Goal: Transaction & Acquisition: Purchase product/service

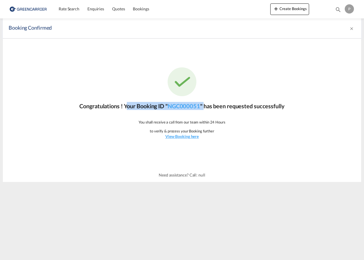
click at [26, 9] on img at bounding box center [28, 9] width 39 height 13
click at [68, 14] on link "Rate Search" at bounding box center [69, 9] width 29 height 19
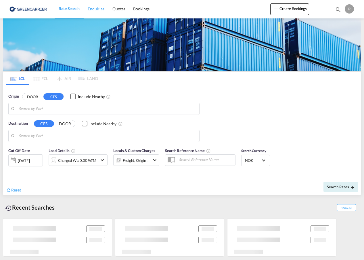
type input "[GEOGRAPHIC_DATA], [GEOGRAPHIC_DATA], [GEOGRAPHIC_DATA]"
type input "[GEOGRAPHIC_DATA], NOOSL"
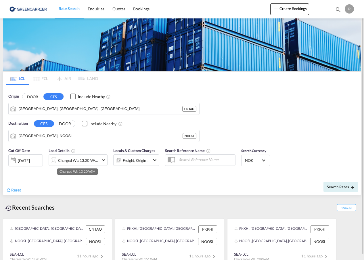
click at [74, 161] on div "Charged Wt: 13.20 W/M" at bounding box center [78, 160] width 41 height 8
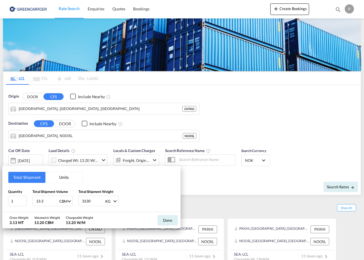
click at [60, 180] on button "Units" at bounding box center [63, 177] width 37 height 11
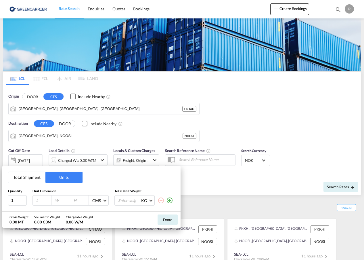
click at [39, 202] on input "number" at bounding box center [44, 200] width 16 height 5
type input "54"
type input "34"
click at [18, 197] on input "1" at bounding box center [17, 200] width 19 height 10
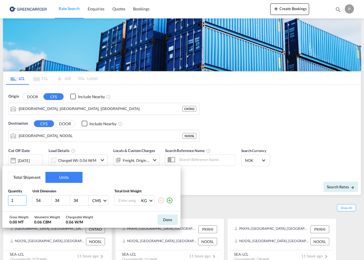
click at [18, 197] on input "1" at bounding box center [17, 200] width 19 height 10
click at [17, 198] on input "11" at bounding box center [17, 200] width 19 height 10
type input "14"
click at [124, 202] on input "number" at bounding box center [129, 200] width 23 height 10
click at [128, 202] on input "200" at bounding box center [129, 200] width 23 height 10
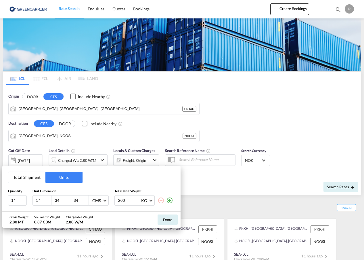
click at [128, 202] on input "200" at bounding box center [129, 200] width 23 height 10
type input "15"
click at [169, 220] on button "Done" at bounding box center [168, 219] width 20 height 10
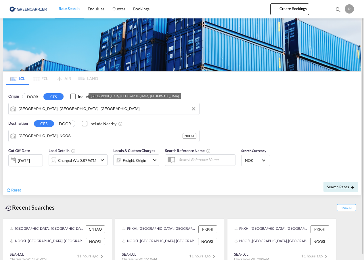
click at [96, 109] on input "[GEOGRAPHIC_DATA], [GEOGRAPHIC_DATA], [GEOGRAPHIC_DATA]" at bounding box center [108, 108] width 178 height 9
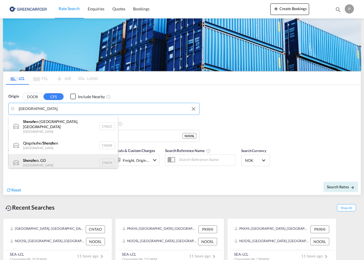
drag, startPoint x: 96, startPoint y: 109, endPoint x: 56, endPoint y: 161, distance: 65.2
click at [56, 161] on div "Shenzh en, GD [GEOGRAPHIC_DATA] CNSZX" at bounding box center [63, 162] width 109 height 17
type input "[GEOGRAPHIC_DATA], GD, CNSZX"
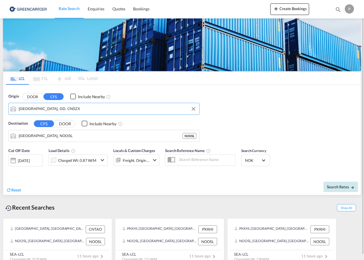
click at [339, 184] on button "Search Rates" at bounding box center [341, 187] width 35 height 10
type input "CNSZX to NOOSL / [DATE]"
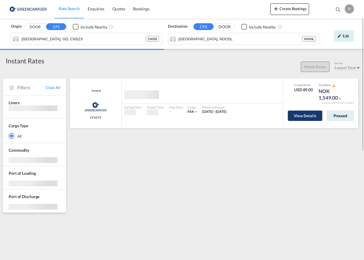
click at [302, 113] on button "View Details" at bounding box center [305, 115] width 35 height 10
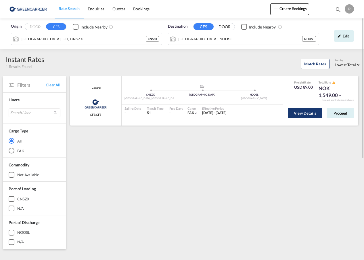
click at [302, 113] on button "View Details" at bounding box center [305, 113] width 35 height 10
